Goal: Information Seeking & Learning: Learn about a topic

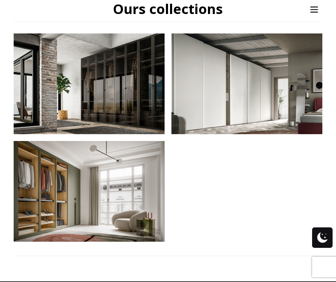
scroll to position [308, 0]
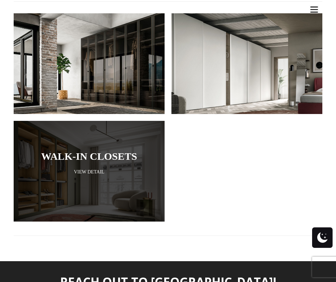
click at [117, 168] on div at bounding box center [89, 171] width 151 height 101
click at [95, 174] on link "View Detail" at bounding box center [89, 172] width 117 height 6
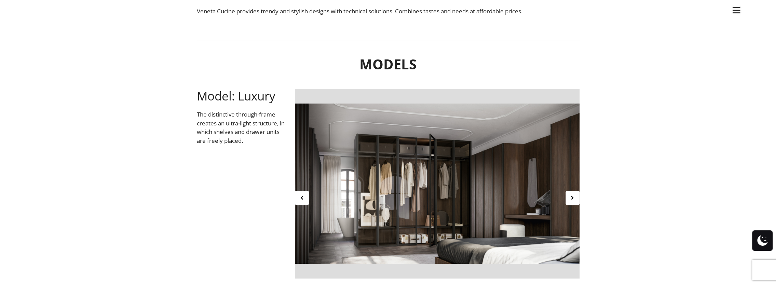
scroll to position [205, 0]
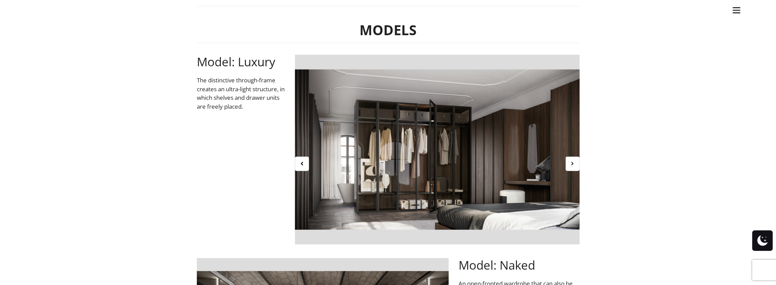
click at [336, 163] on icon at bounding box center [573, 164] width 6 height 6
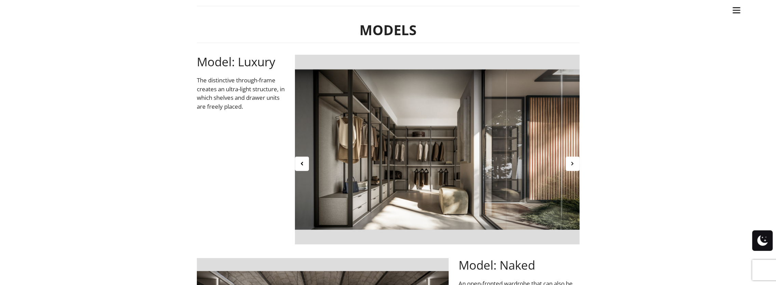
click at [336, 163] on icon at bounding box center [573, 164] width 6 height 6
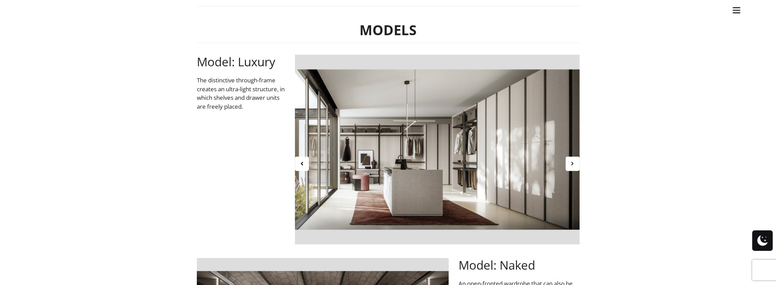
click at [336, 162] on icon at bounding box center [573, 164] width 6 height 6
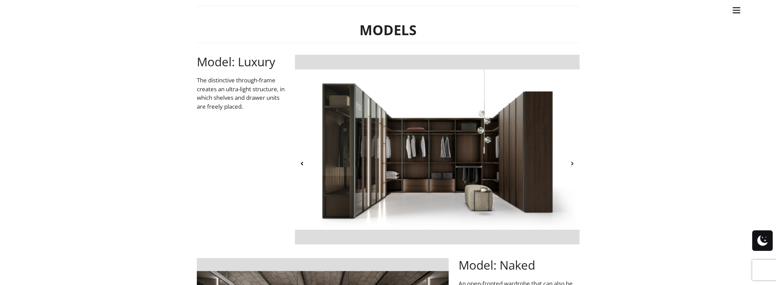
click at [336, 162] on icon at bounding box center [573, 164] width 6 height 6
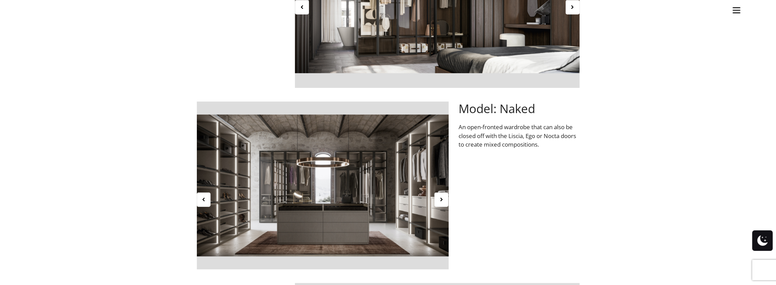
scroll to position [376, 0]
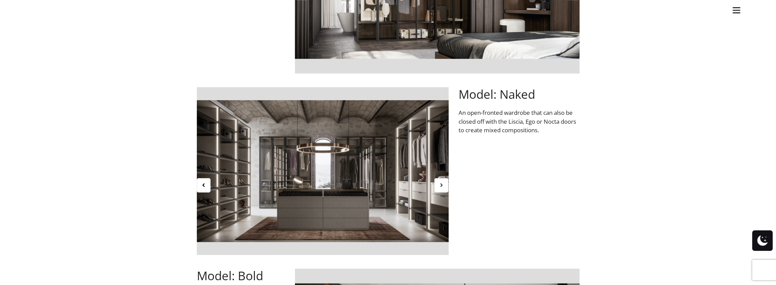
click at [336, 185] on icon at bounding box center [442, 185] width 6 height 6
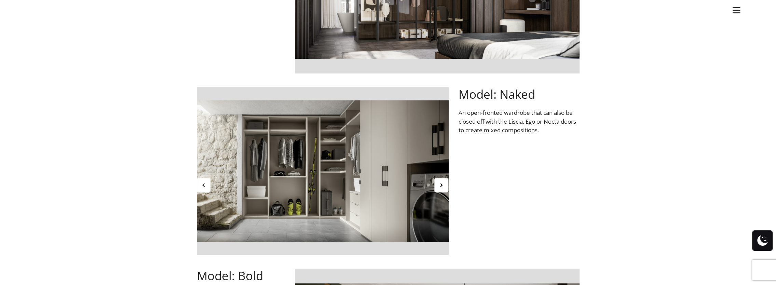
click at [208, 186] on div at bounding box center [204, 185] width 14 height 14
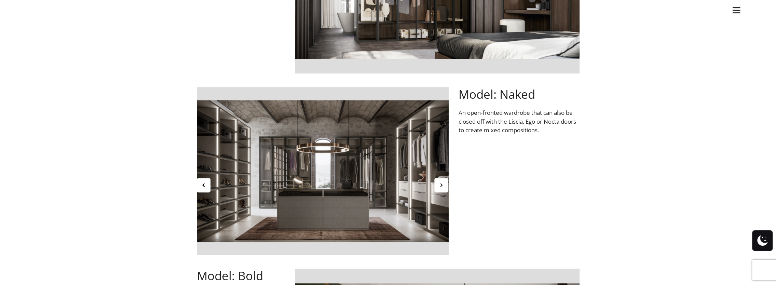
click at [336, 184] on icon at bounding box center [442, 185] width 6 height 6
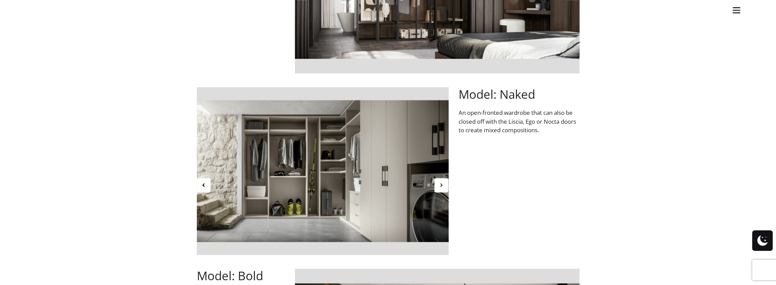
click at [336, 184] on icon at bounding box center [442, 185] width 6 height 6
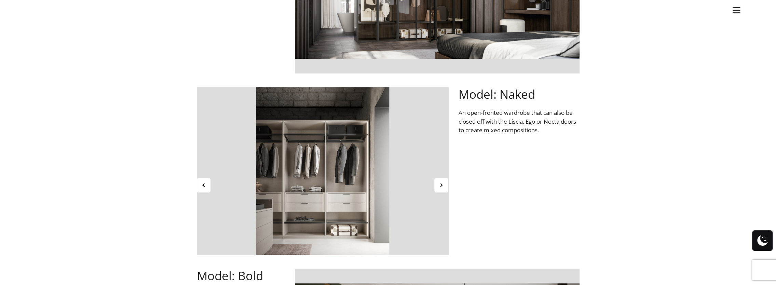
click at [336, 184] on icon at bounding box center [442, 185] width 6 height 6
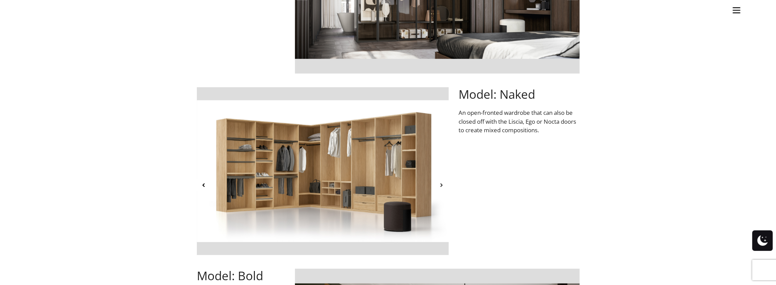
click at [336, 184] on icon at bounding box center [442, 185] width 6 height 6
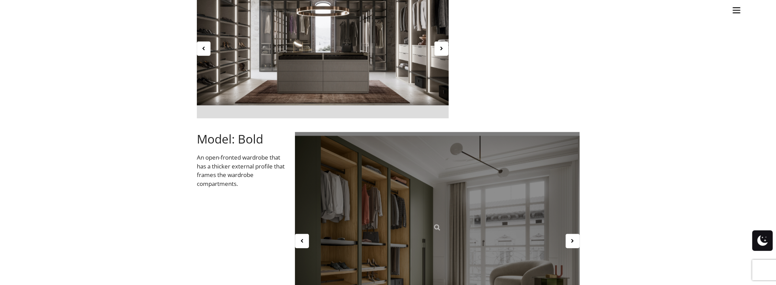
scroll to position [650, 0]
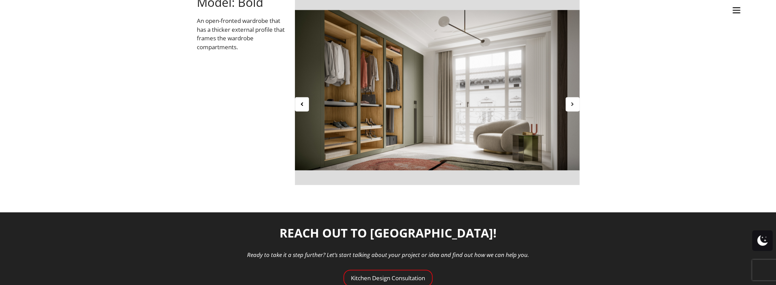
click at [336, 105] on icon at bounding box center [573, 104] width 6 height 6
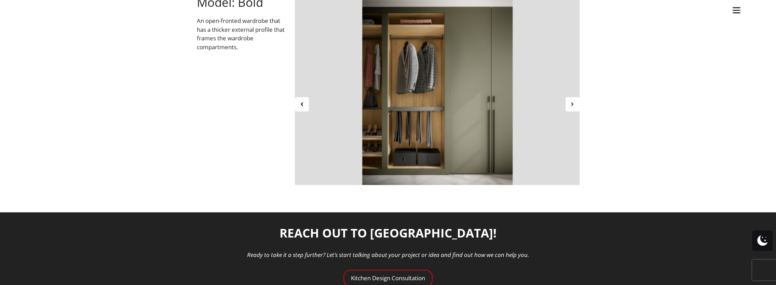
click at [336, 105] on icon at bounding box center [573, 104] width 6 height 6
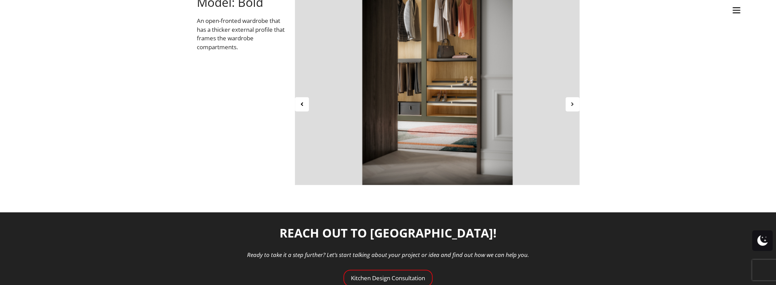
click at [336, 105] on icon at bounding box center [573, 104] width 6 height 6
